Goal: Check status: Check status

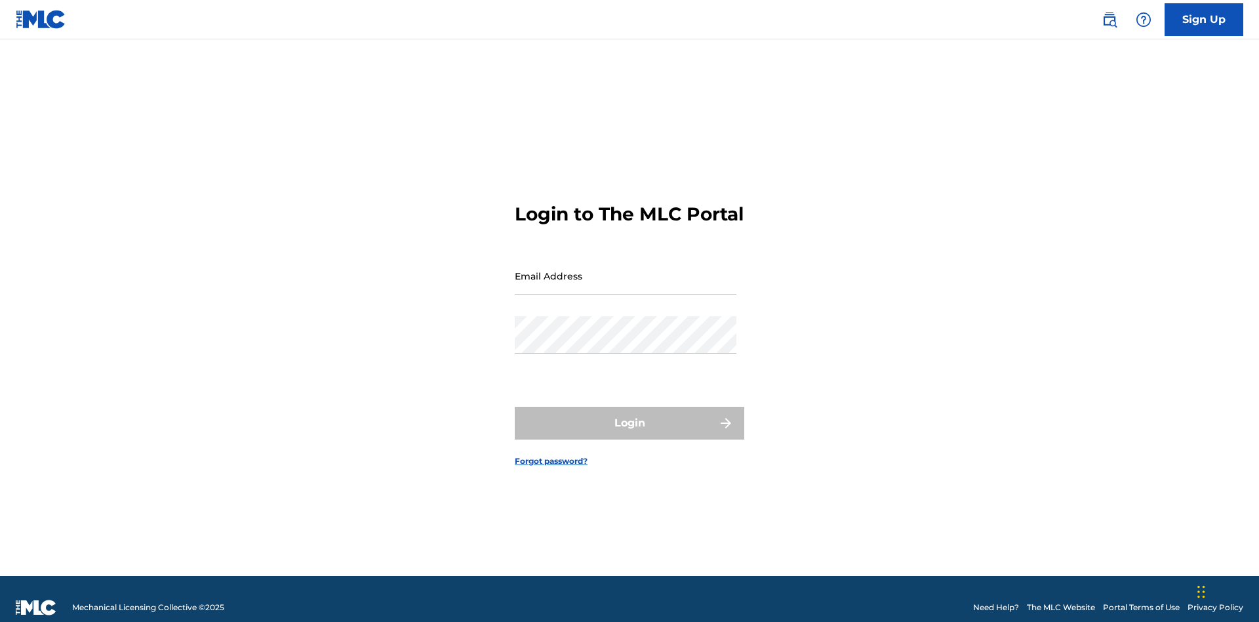
scroll to position [17, 0]
click at [626, 270] on input "Email Address" at bounding box center [626, 275] width 222 height 37
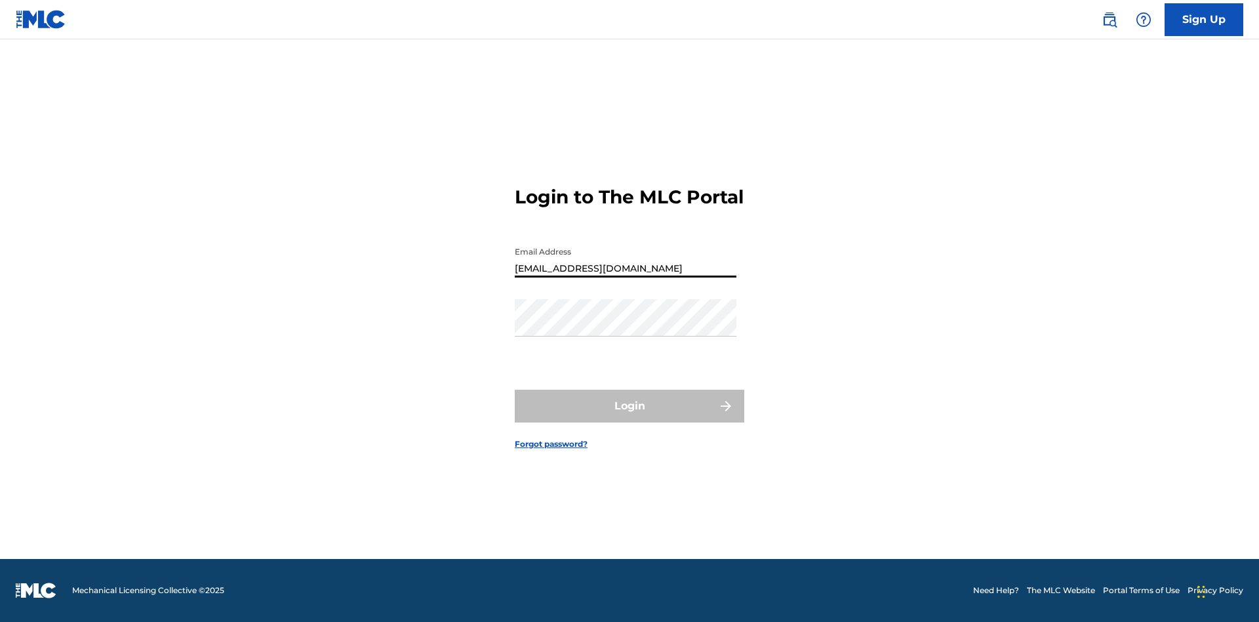
type input "[EMAIL_ADDRESS][DOMAIN_NAME]"
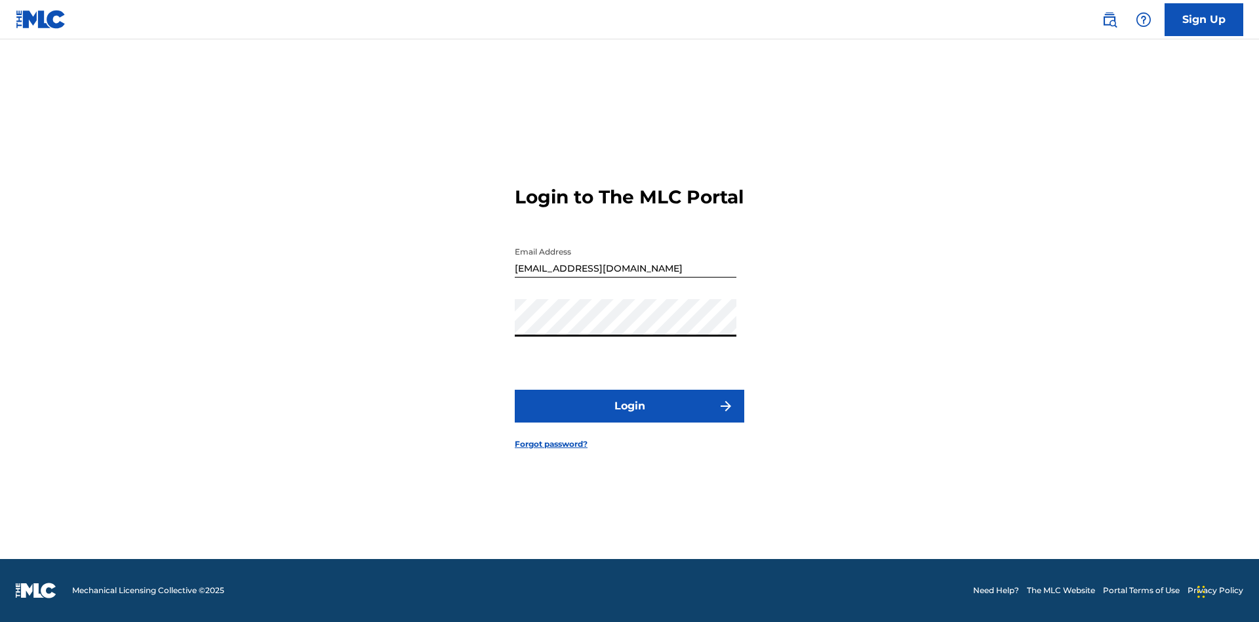
click at [630, 417] on button "Login" at bounding box center [630, 406] width 230 height 33
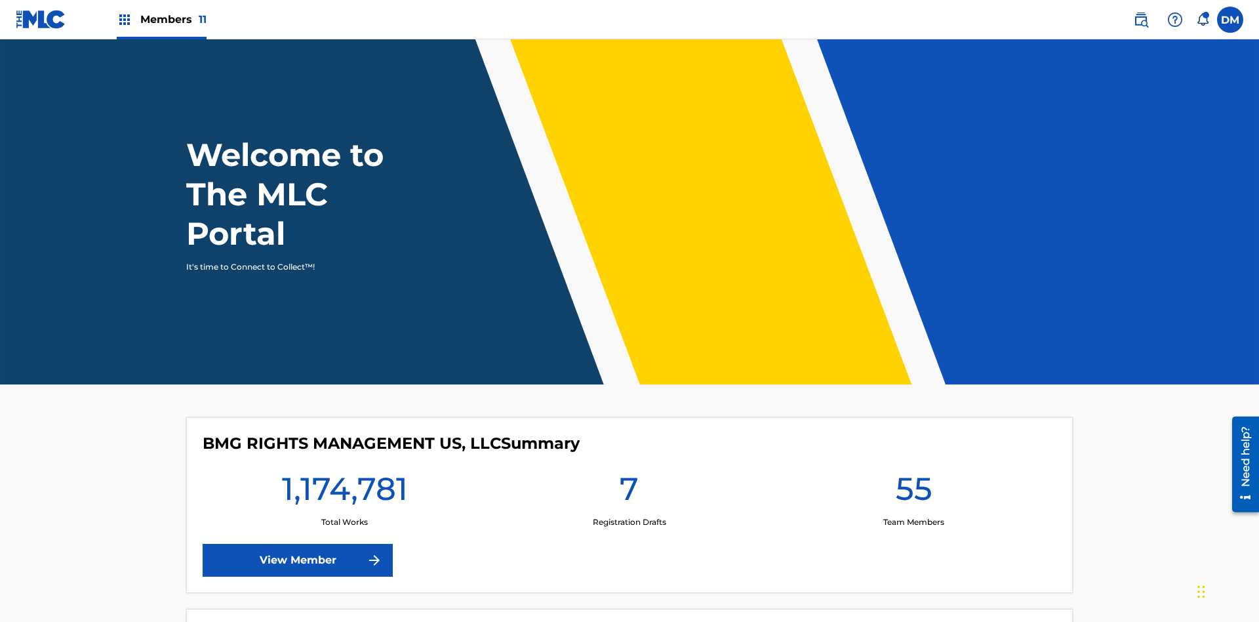
scroll to position [56, 0]
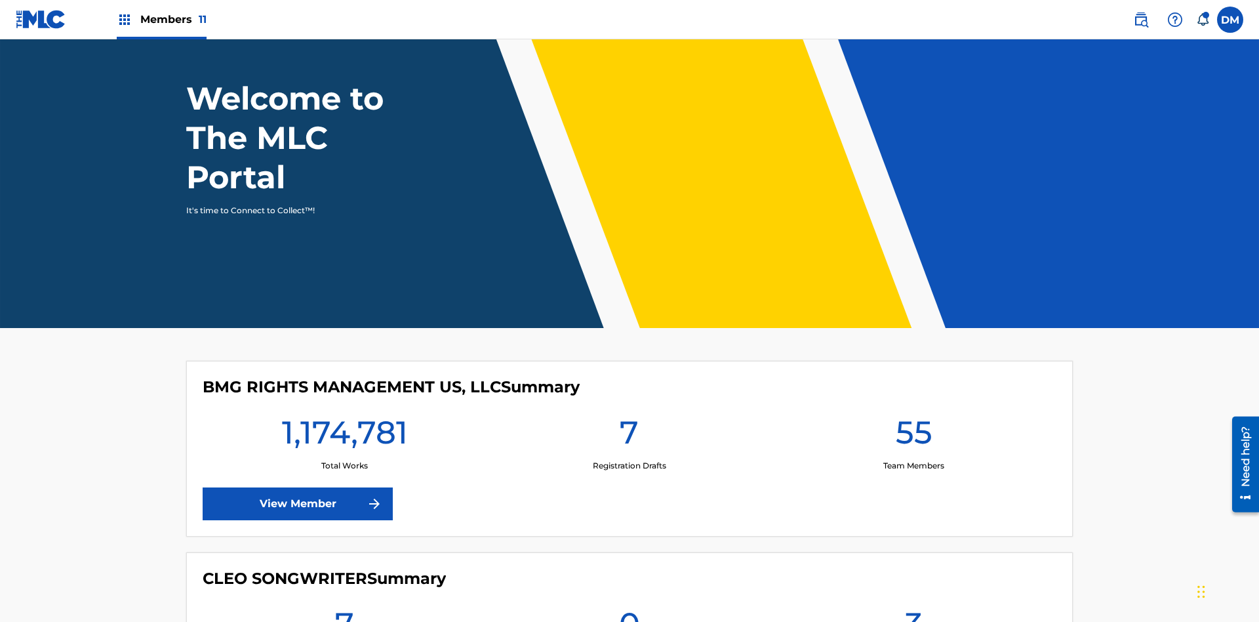
click at [161, 19] on span "Members 11" at bounding box center [173, 19] width 66 height 15
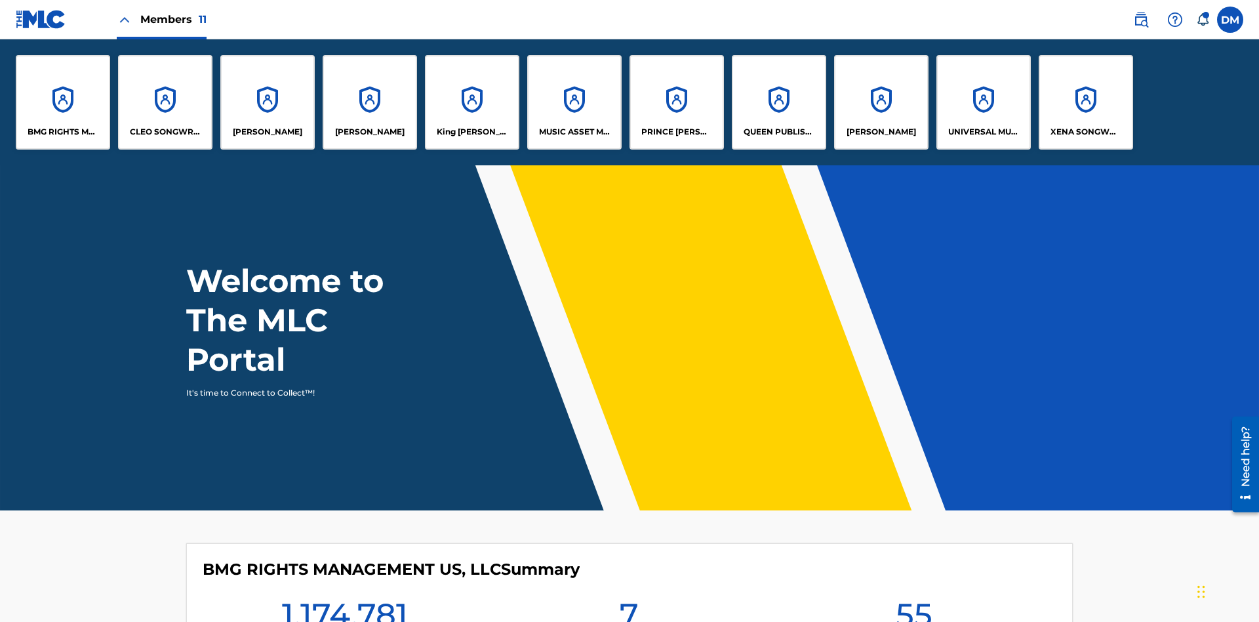
scroll to position [0, 0]
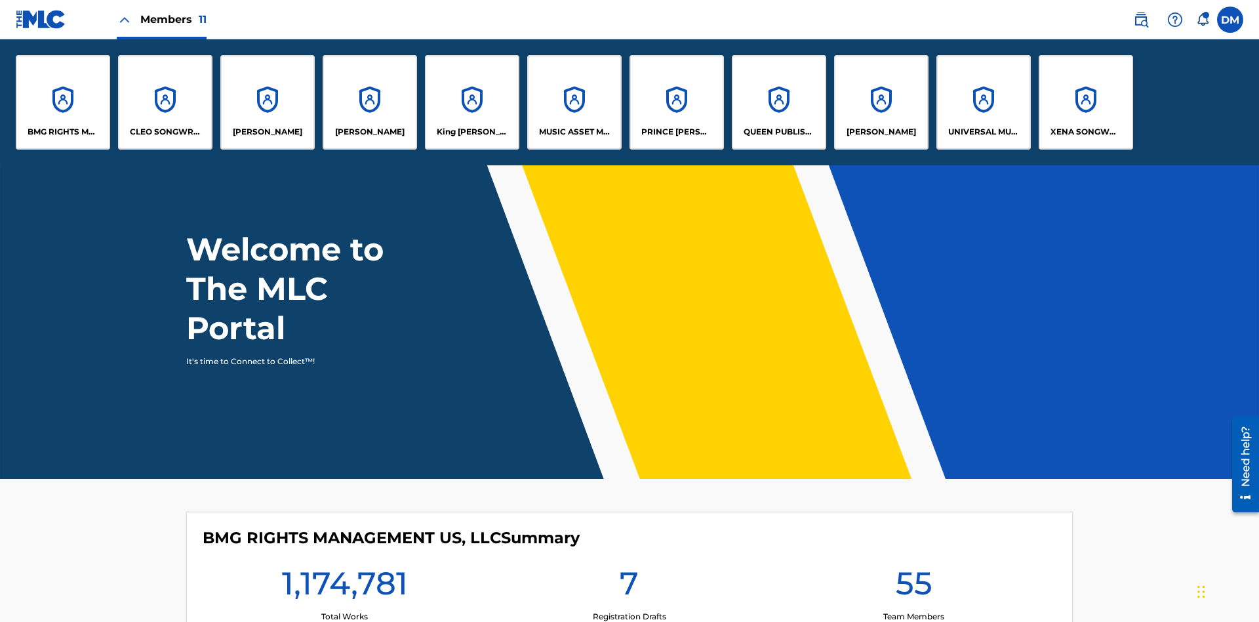
click at [983, 132] on p "UNIVERSAL MUSIC PUB GROUP" at bounding box center [983, 132] width 71 height 12
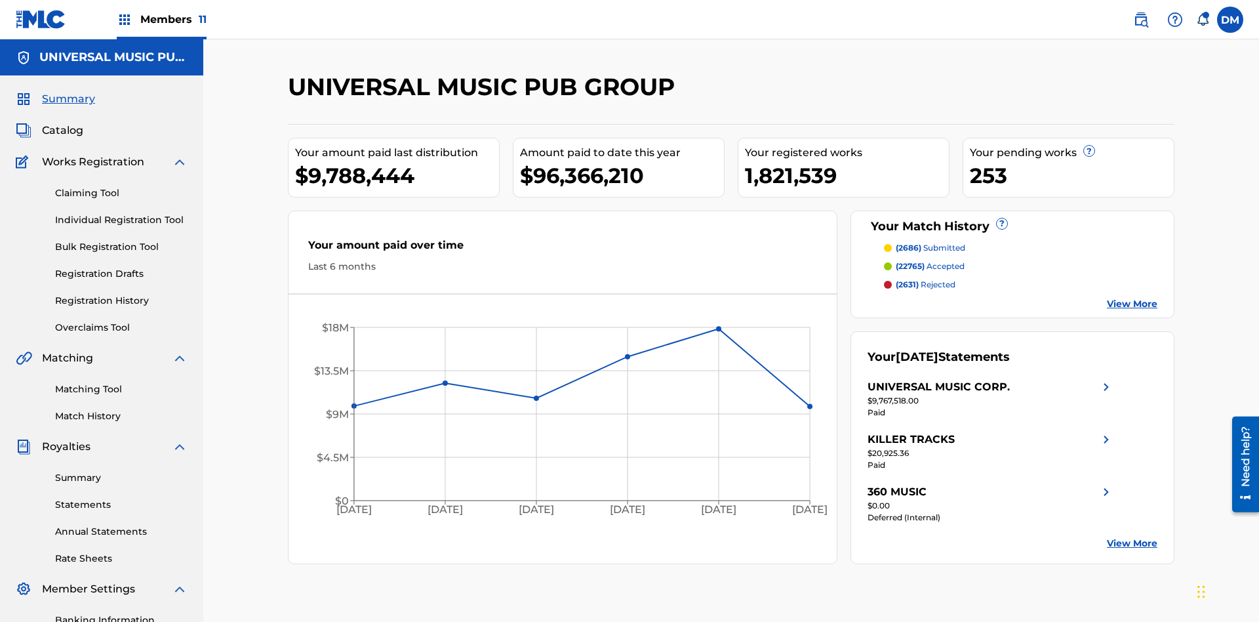
click at [121, 294] on link "Registration History" at bounding box center [121, 301] width 132 height 14
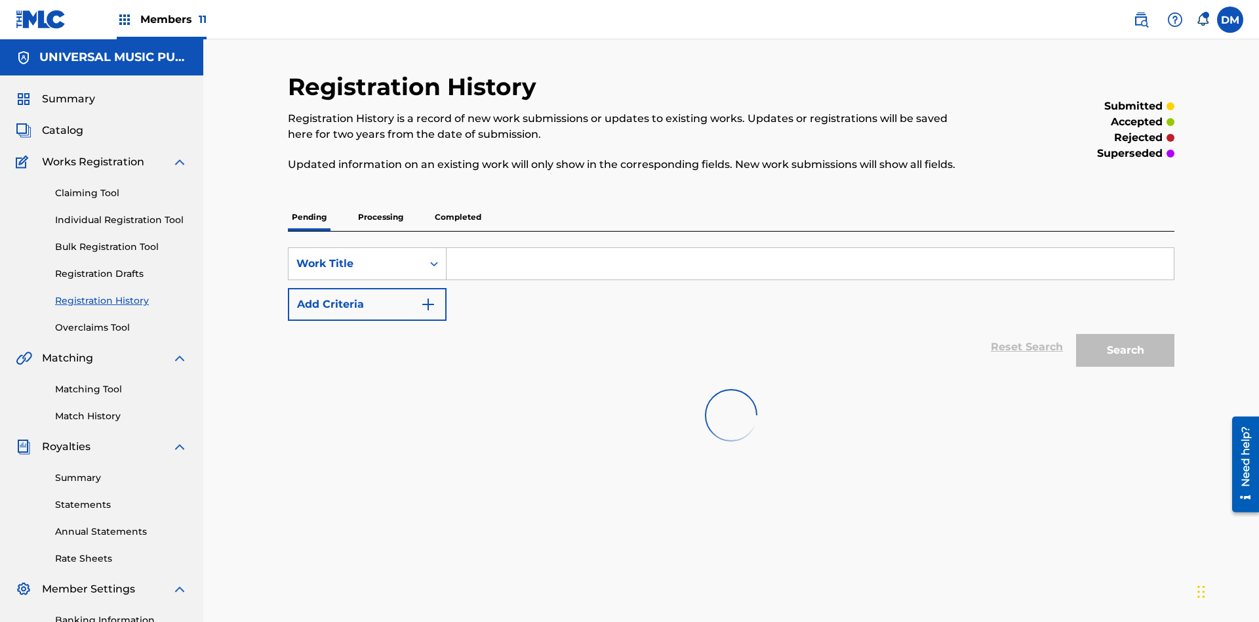
click at [380, 203] on p "Processing" at bounding box center [380, 217] width 53 height 28
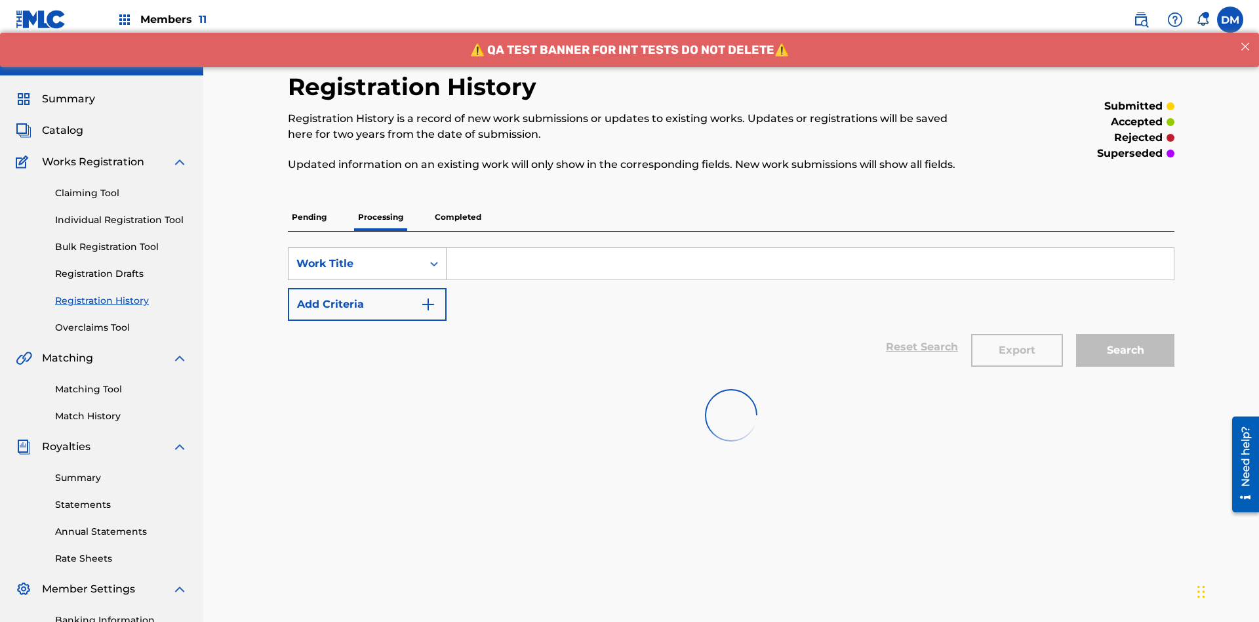
click at [355, 256] on div "Work Title" at bounding box center [355, 264] width 118 height 16
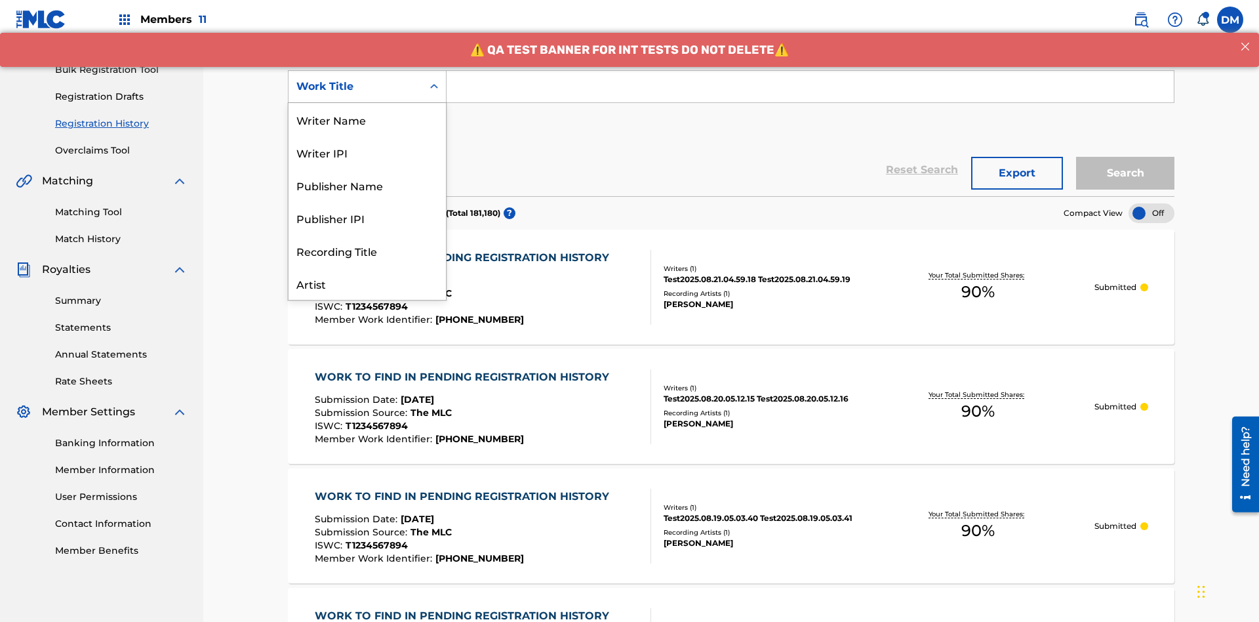
scroll to position [66, 0]
click at [367, 283] on div "Work Title" at bounding box center [367, 283] width 157 height 33
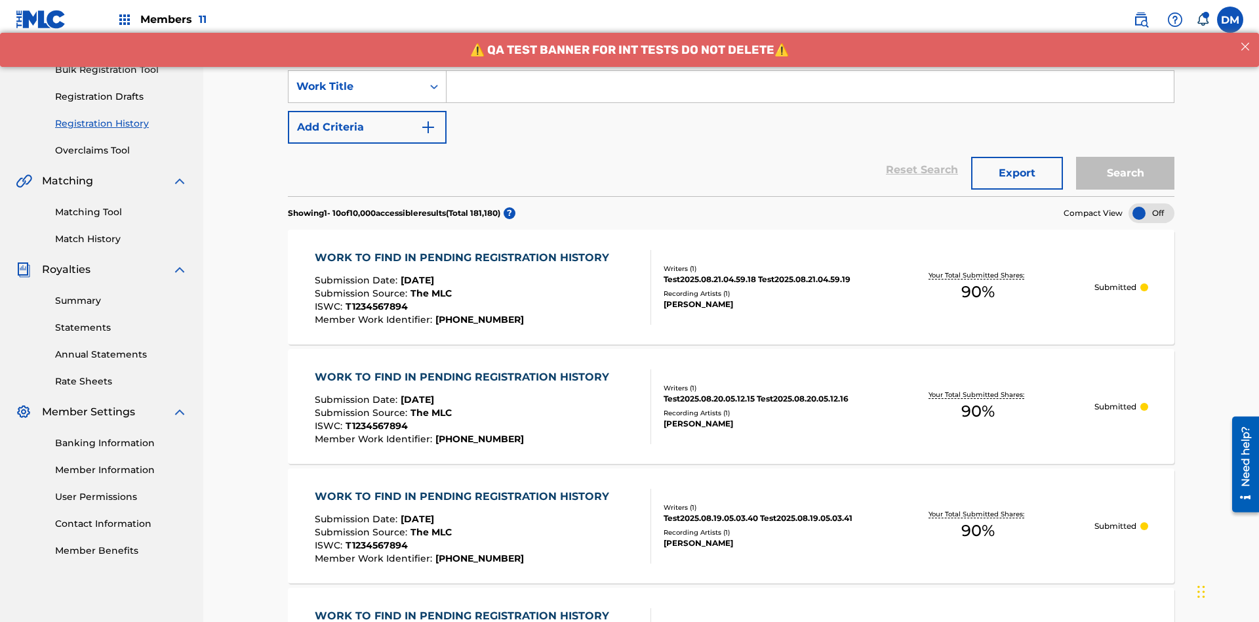
click at [367, 111] on button "Add Criteria" at bounding box center [367, 127] width 159 height 33
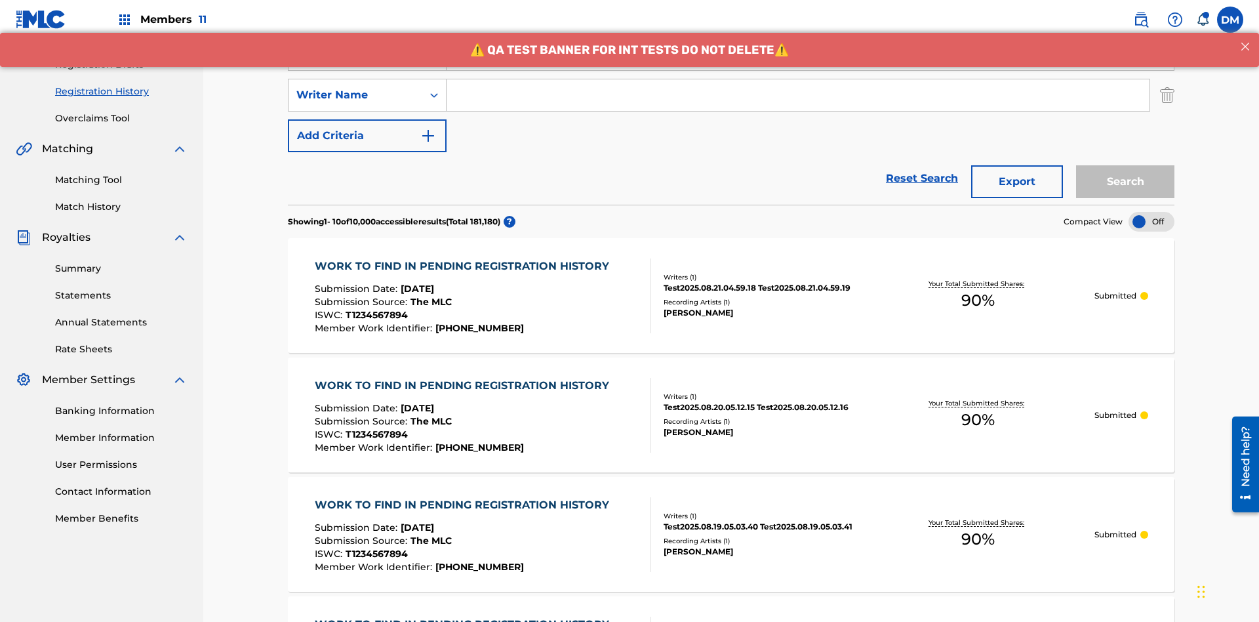
scroll to position [218, 0]
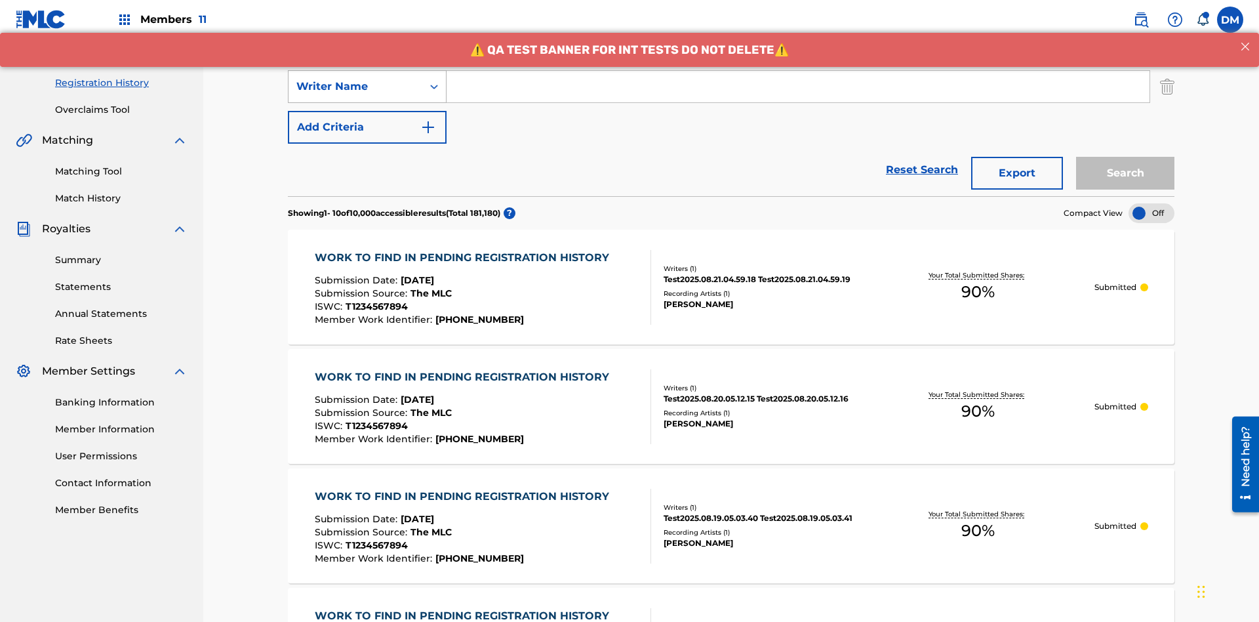
click at [355, 87] on div "Writer Name" at bounding box center [355, 87] width 118 height 16
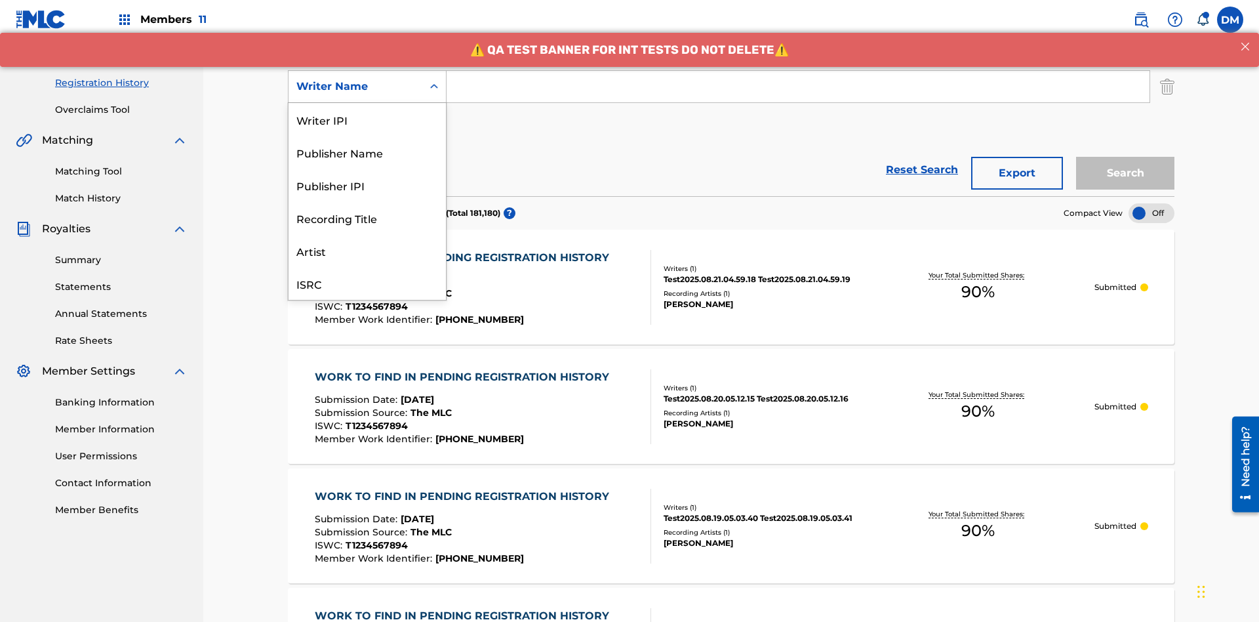
scroll to position [33, 0]
click at [367, 185] on div "Recording Title" at bounding box center [367, 185] width 157 height 33
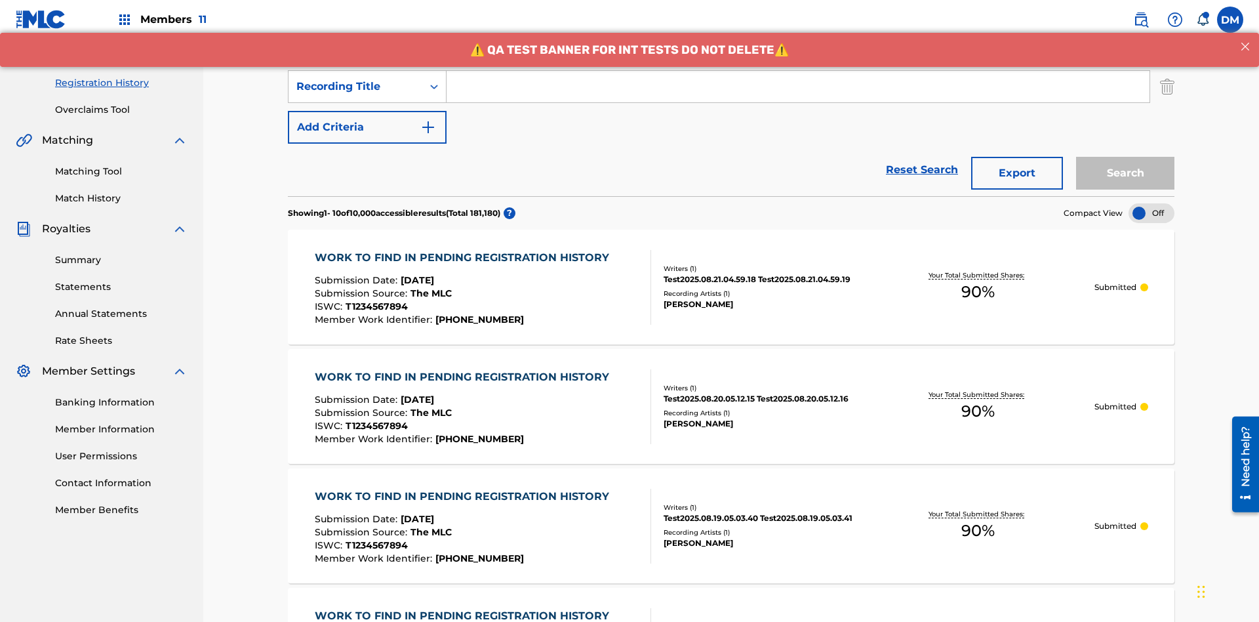
click at [367, 111] on button "Add Criteria" at bounding box center [367, 127] width 159 height 33
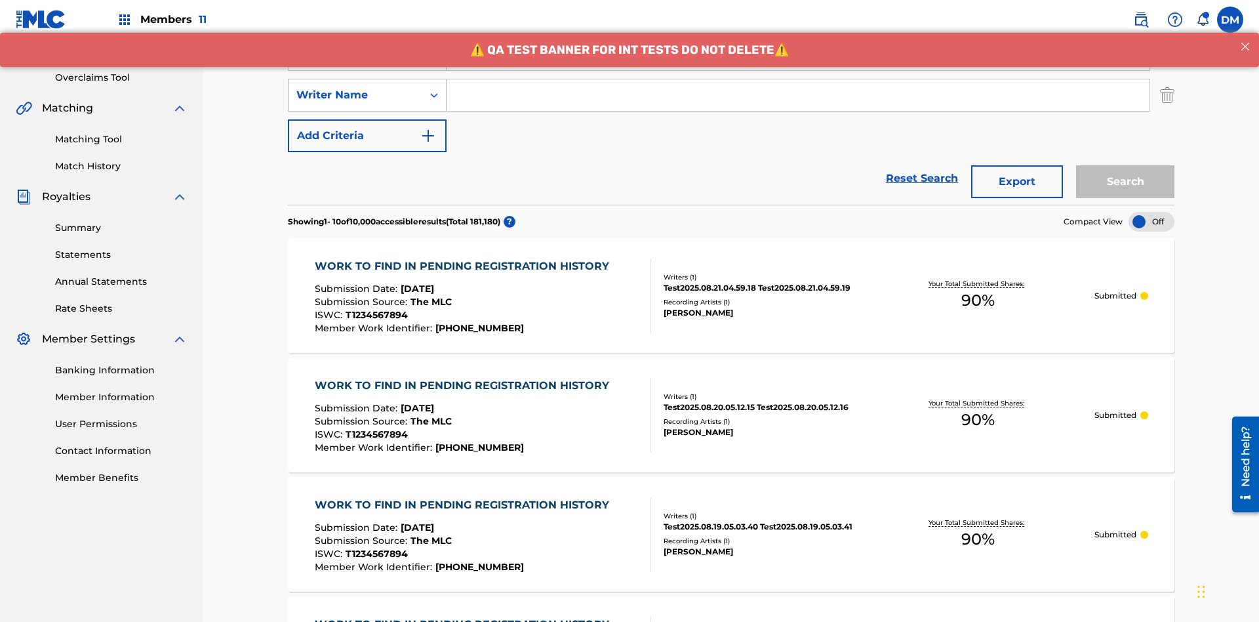
click at [355, 87] on div "Writer Name" at bounding box center [355, 95] width 118 height 16
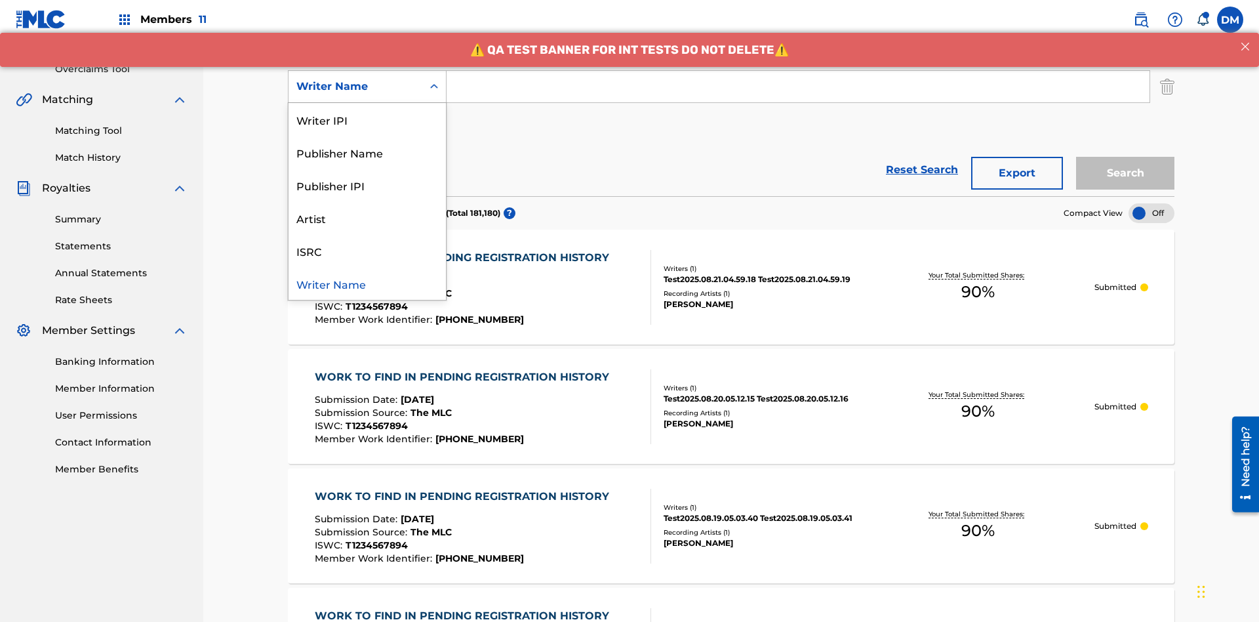
click at [367, 251] on div "ISRC" at bounding box center [367, 250] width 157 height 33
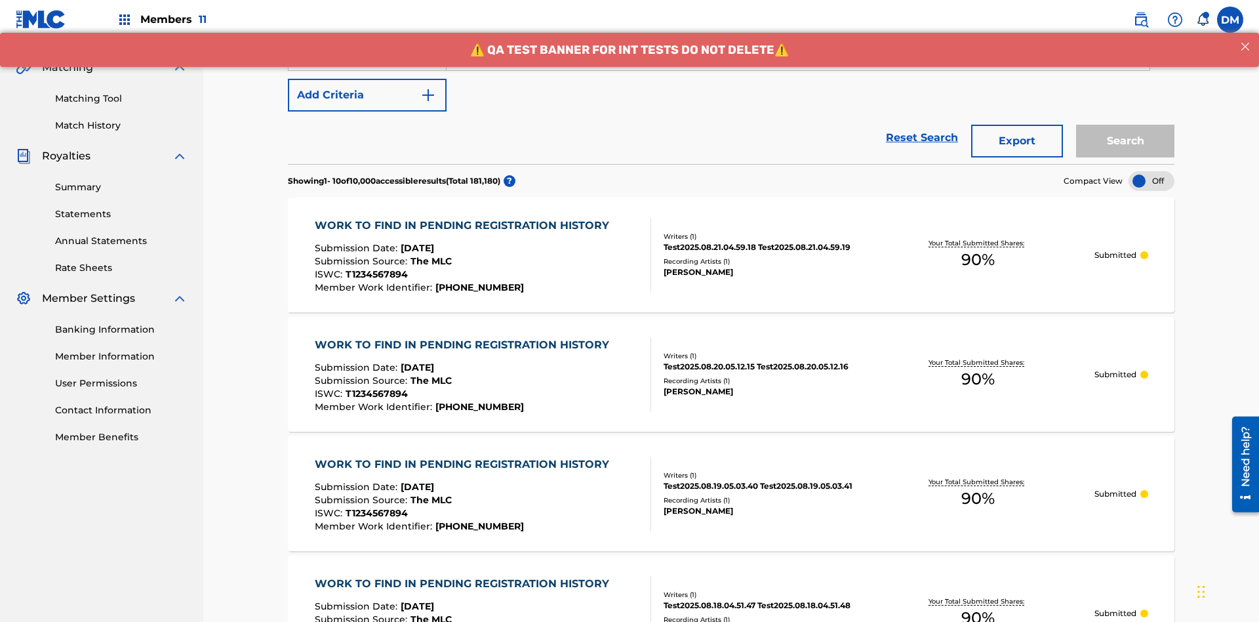
click at [367, 95] on button "Add Criteria" at bounding box center [367, 95] width 159 height 33
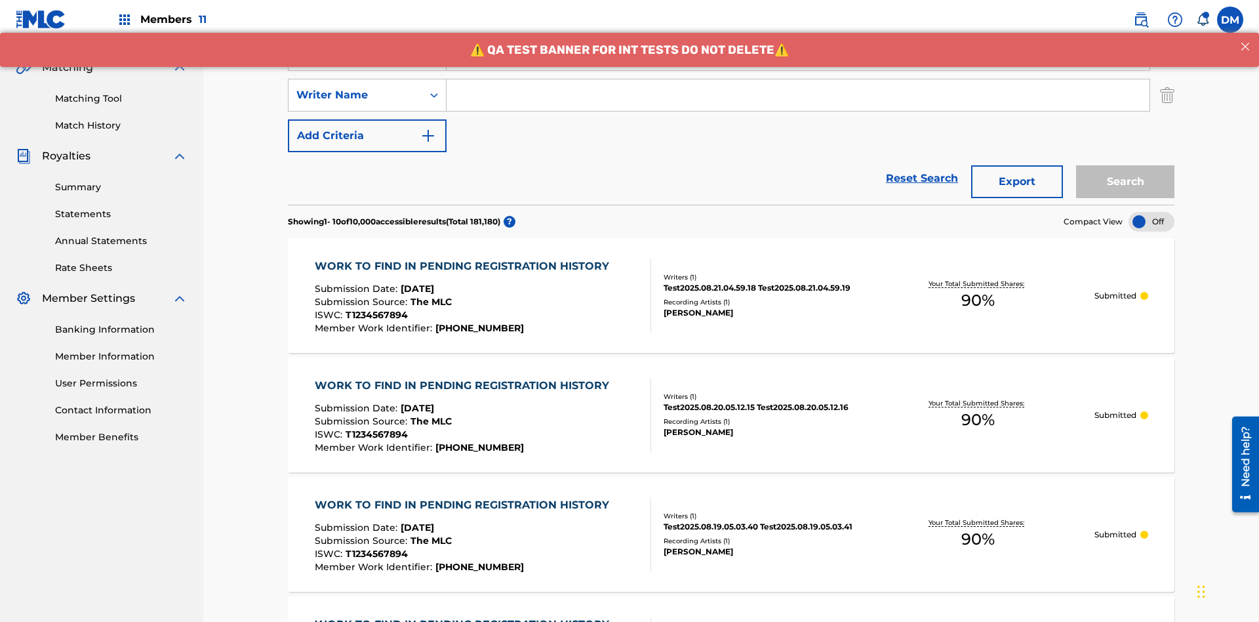
scroll to position [299, 0]
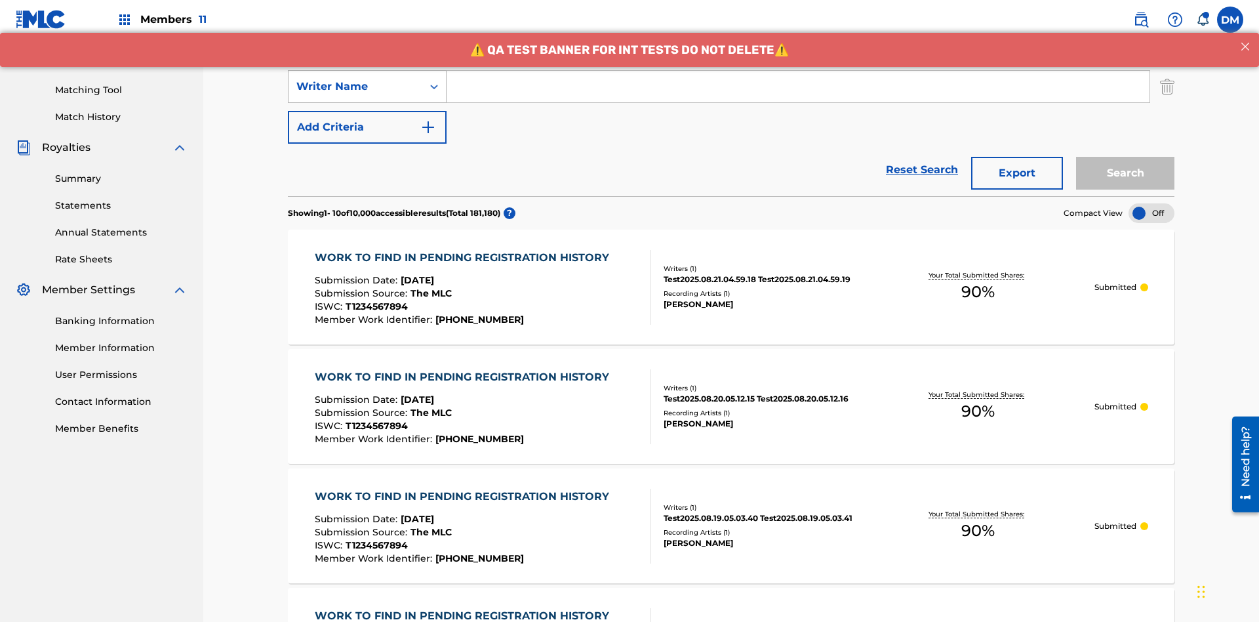
click at [355, 87] on div "Writer Name" at bounding box center [355, 87] width 118 height 16
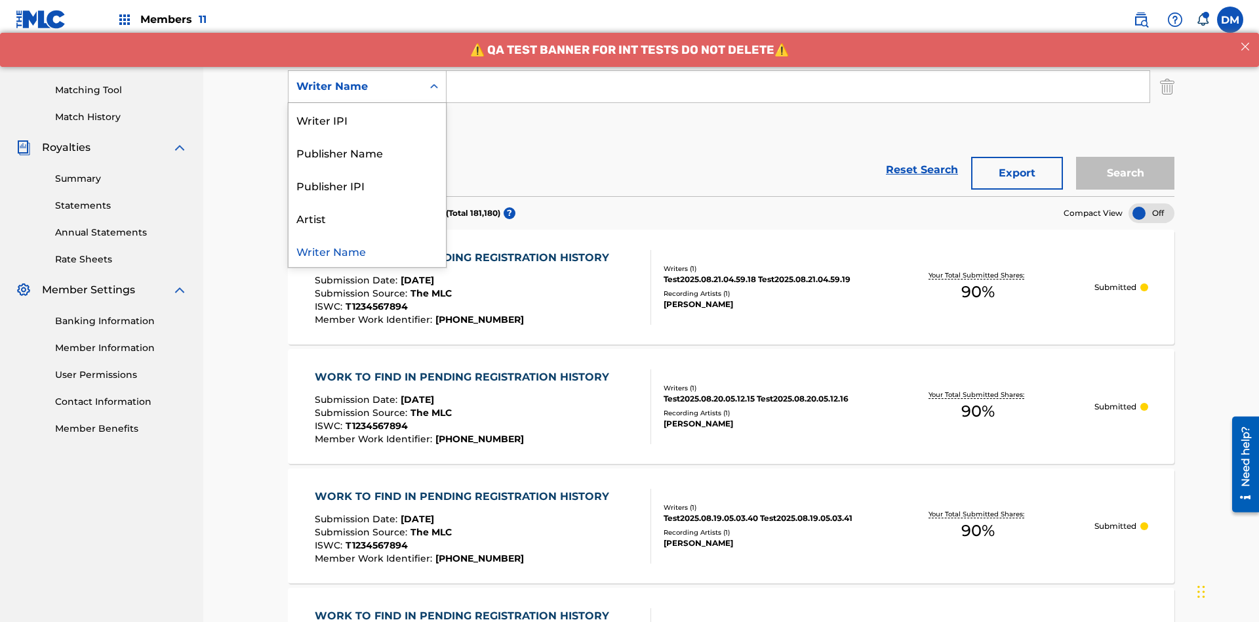
click at [367, 185] on div "Publisher IPI" at bounding box center [367, 185] width 157 height 33
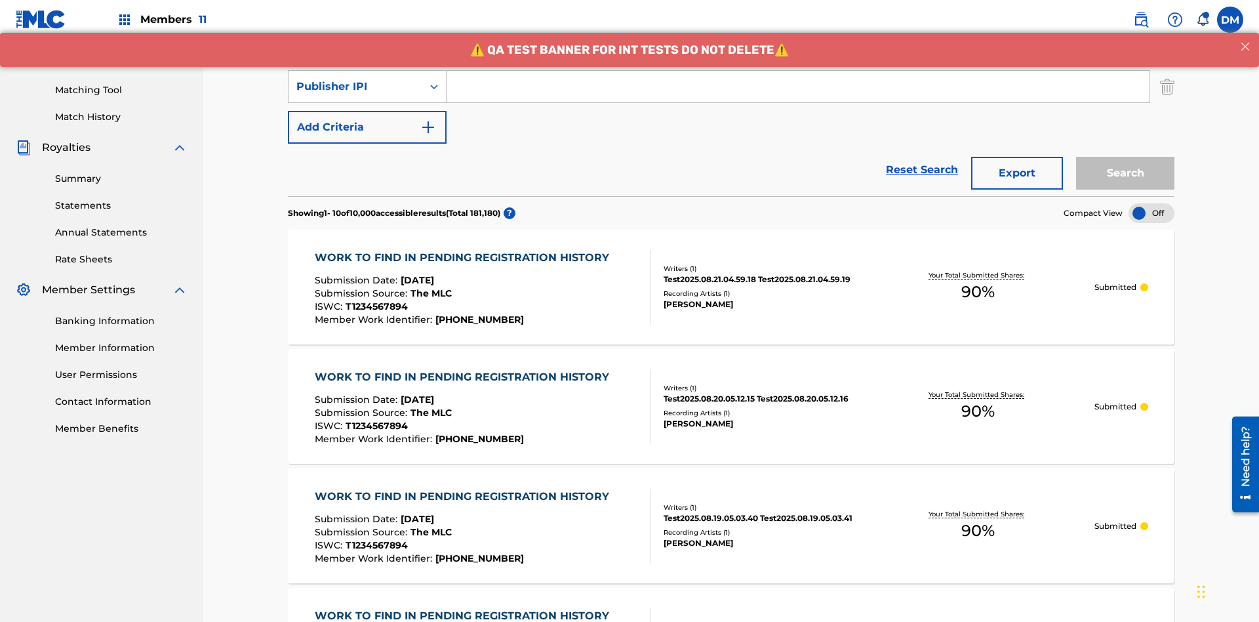
click at [367, 111] on button "Add Criteria" at bounding box center [367, 127] width 159 height 33
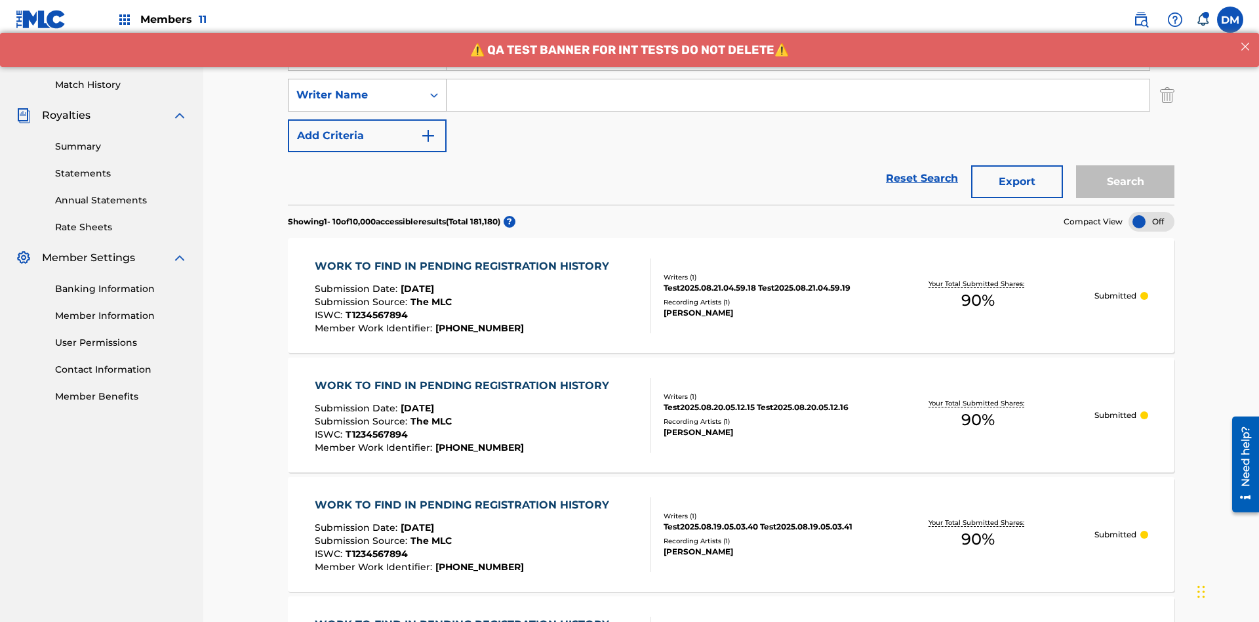
click at [355, 87] on div "Writer Name" at bounding box center [355, 95] width 118 height 16
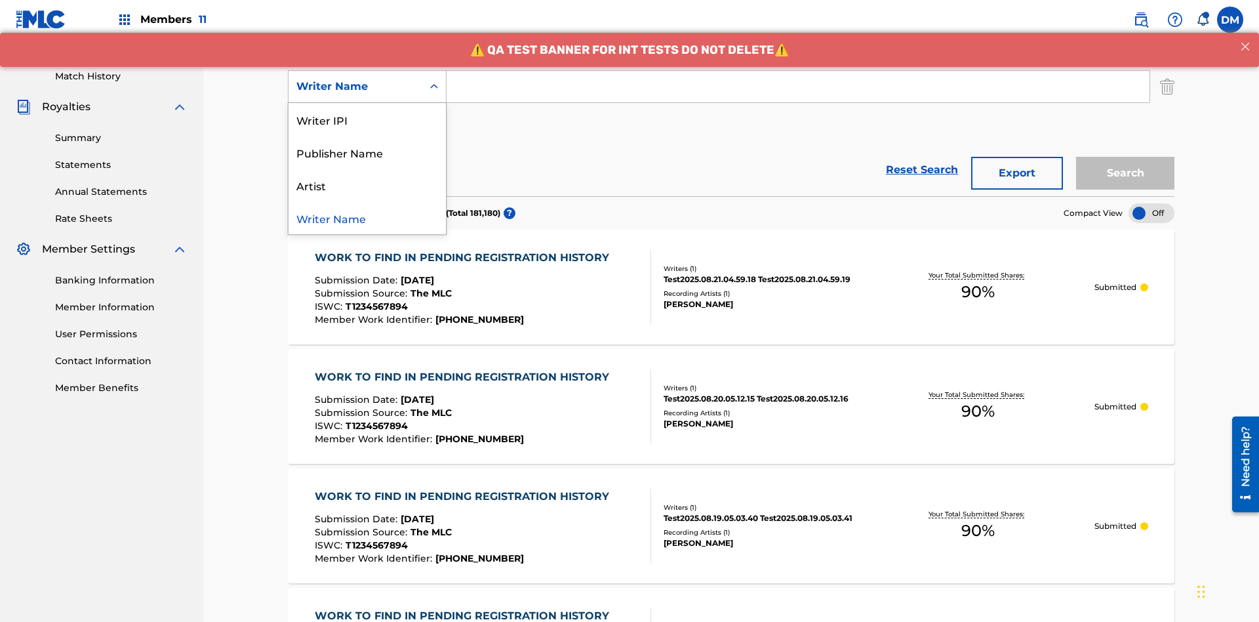
click at [367, 185] on div "Artist" at bounding box center [367, 185] width 157 height 33
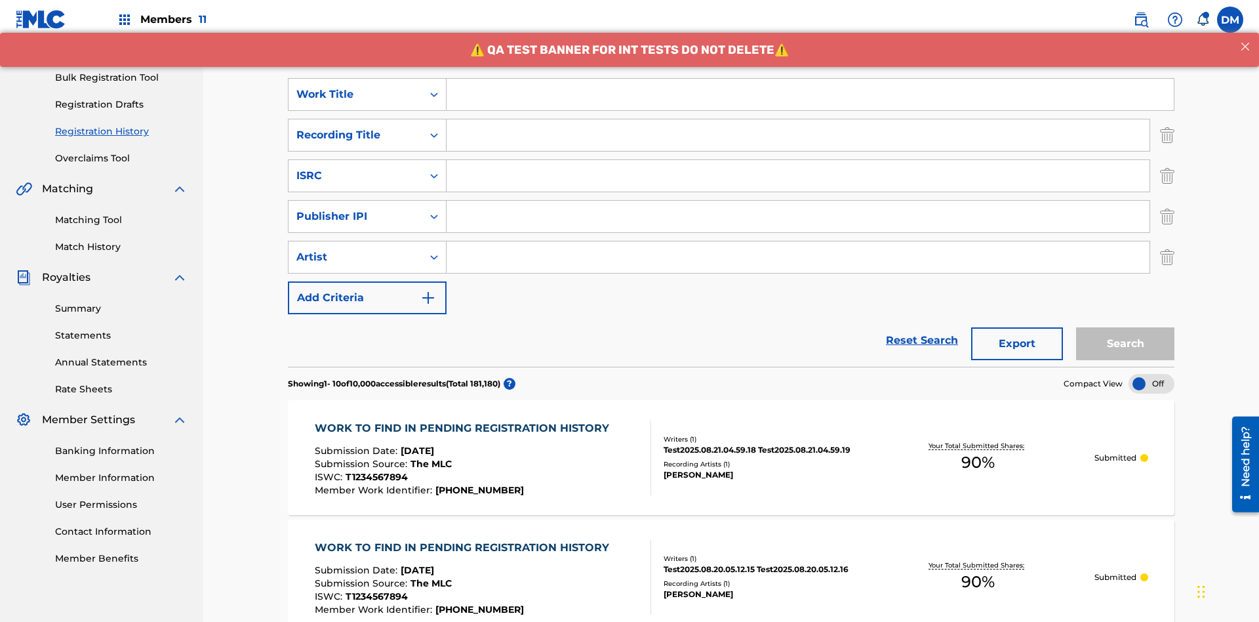
click at [810, 94] on input "Search Form" at bounding box center [810, 94] width 727 height 31
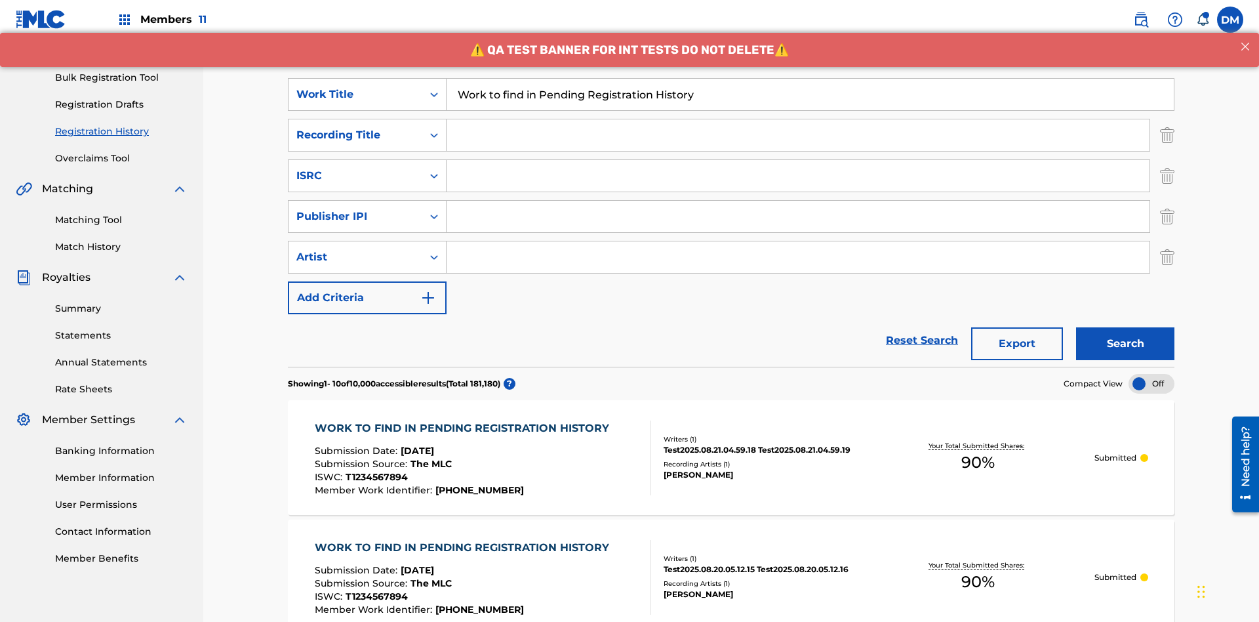
type input "Work to find in Pending Registration History"
click at [798, 119] on input "Search Form" at bounding box center [798, 134] width 703 height 31
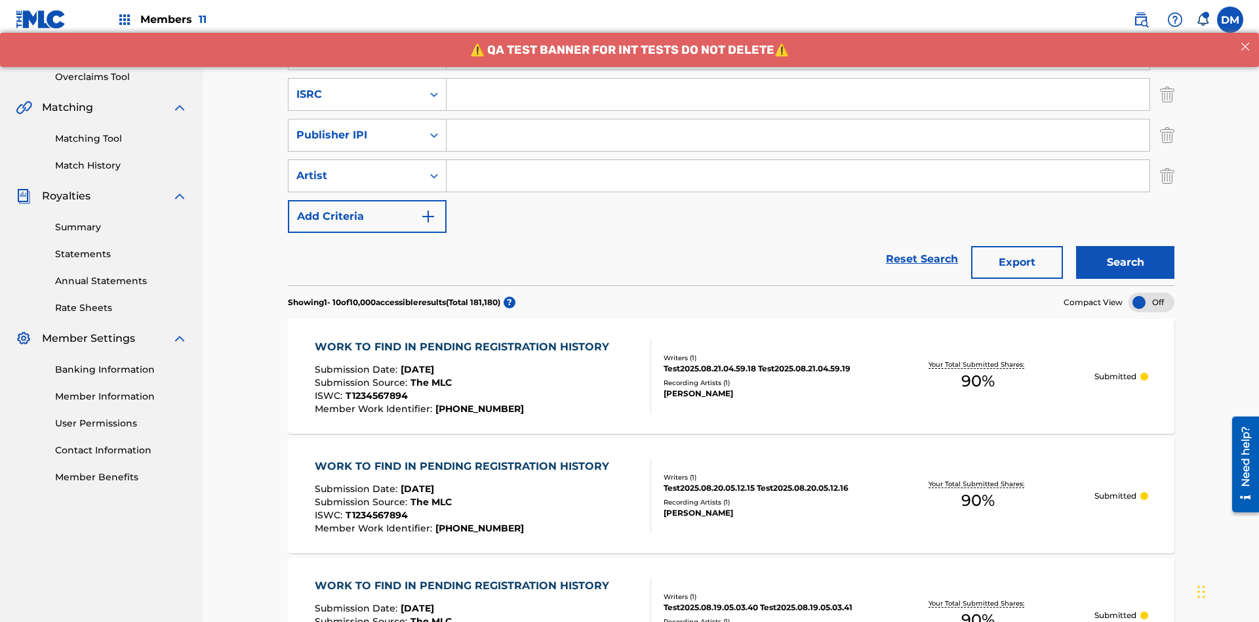
type input "Best Song Ever"
click at [798, 94] on input "Search Form" at bounding box center [798, 94] width 703 height 31
type input "AA3123123123"
click at [798, 119] on input "Search Form" at bounding box center [798, 134] width 703 height 31
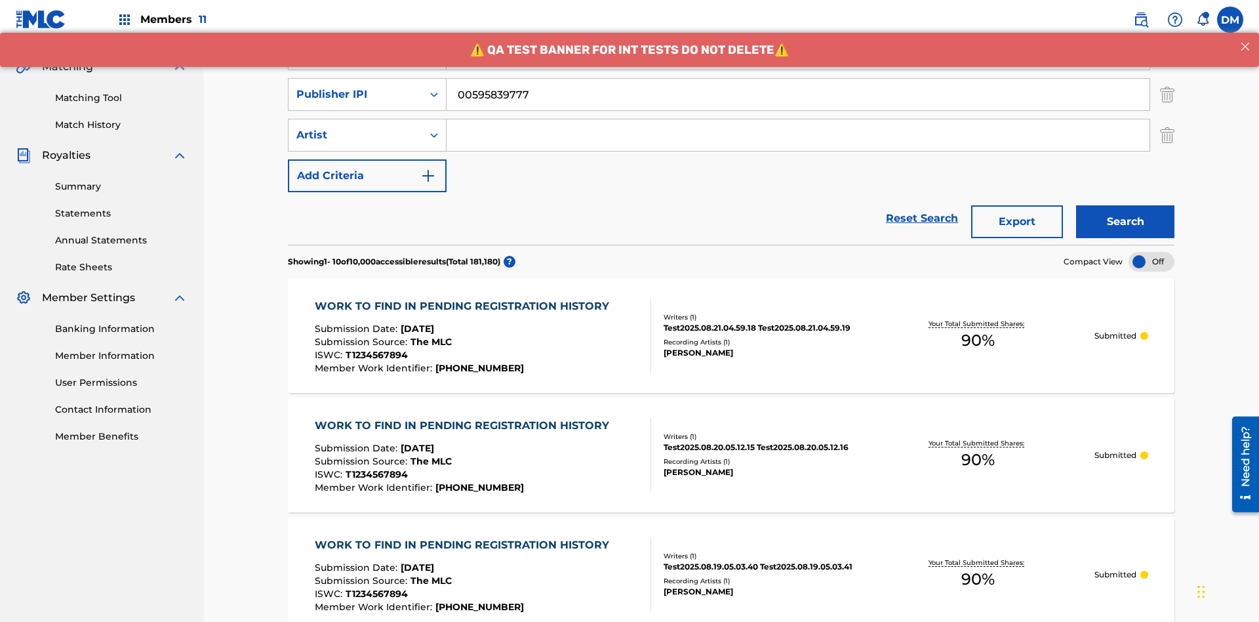
type input "00595839777"
click at [798, 119] on input "Search Form" at bounding box center [798, 134] width 703 height 31
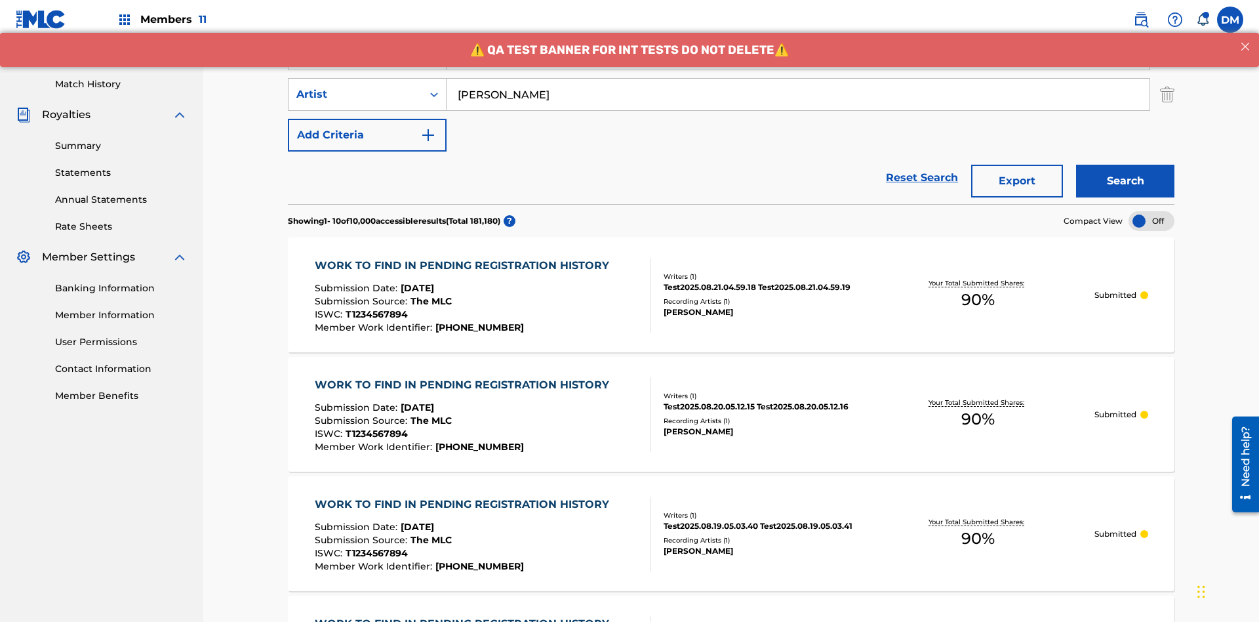
type input "[PERSON_NAME]"
click at [1125, 165] on button "Search" at bounding box center [1125, 181] width 98 height 33
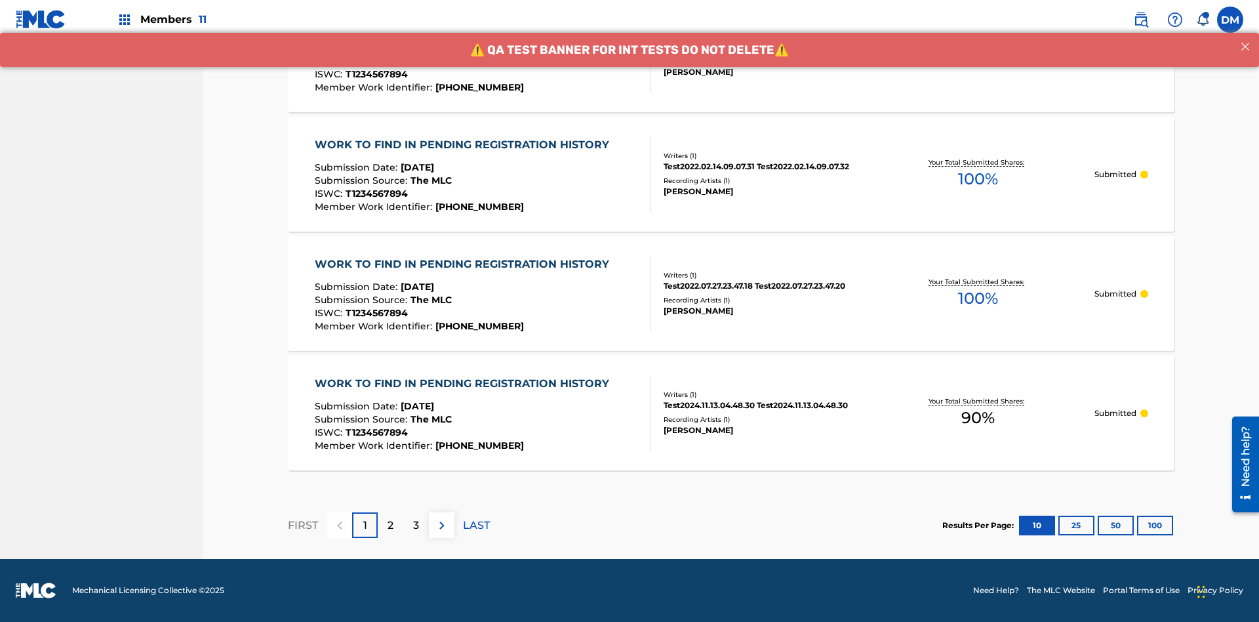
click at [1137, 525] on button "100" at bounding box center [1155, 525] width 36 height 20
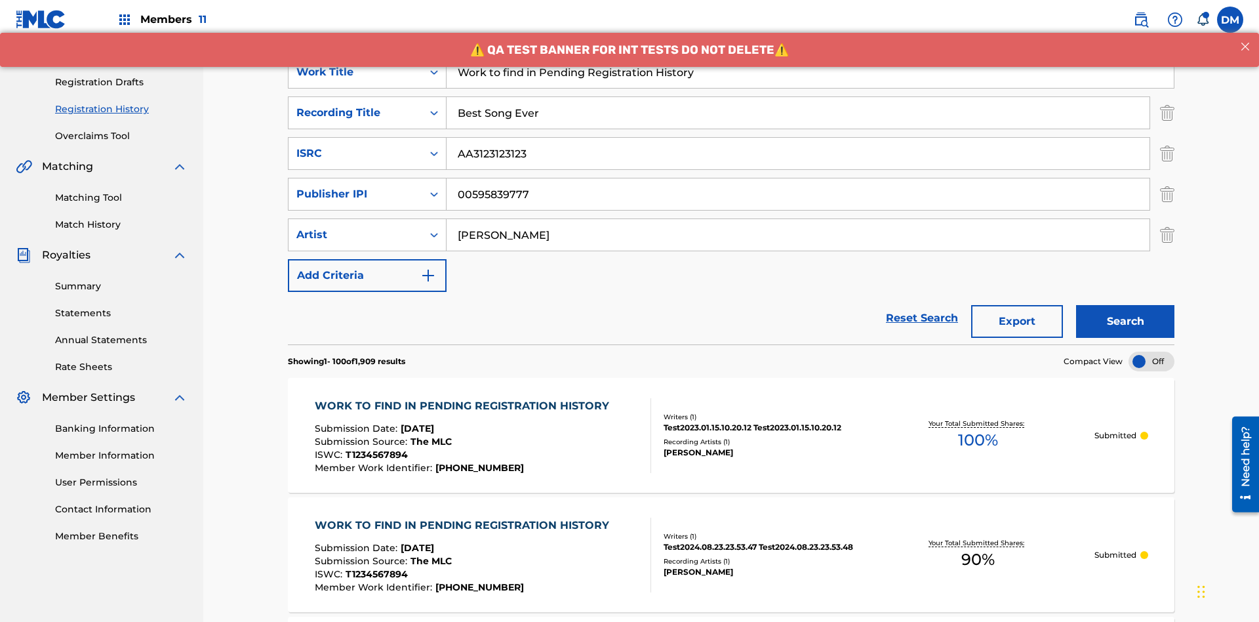
scroll to position [464, 0]
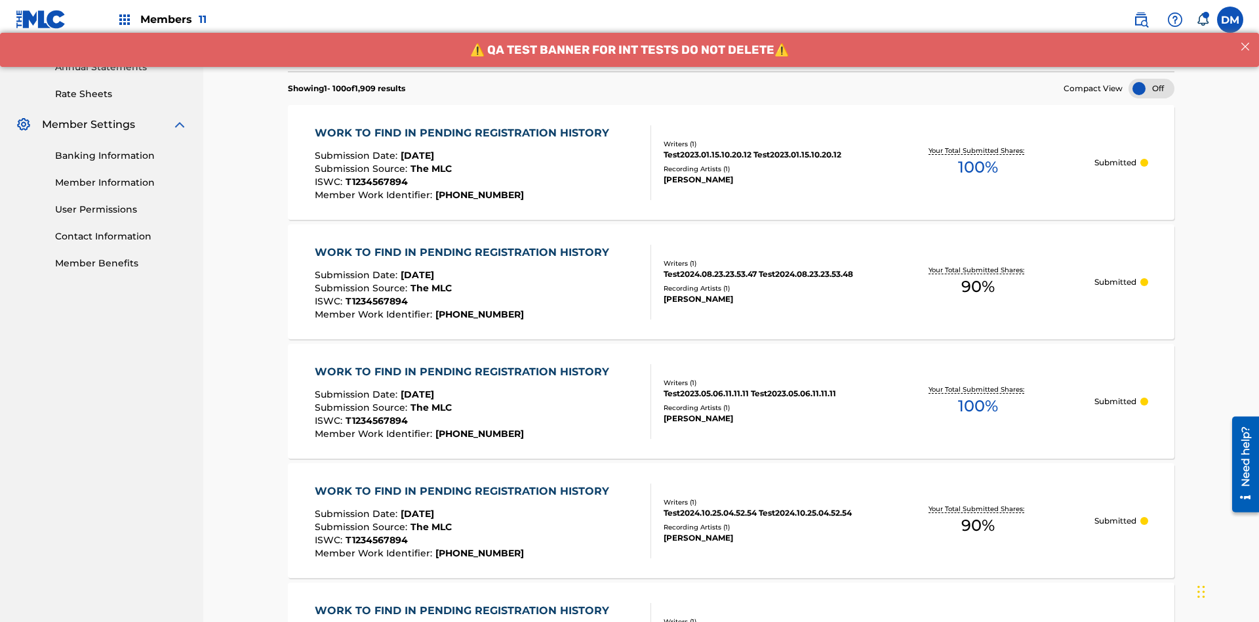
click at [978, 275] on span "90 %" at bounding box center [977, 287] width 33 height 24
